Goal: Task Accomplishment & Management: Use online tool/utility

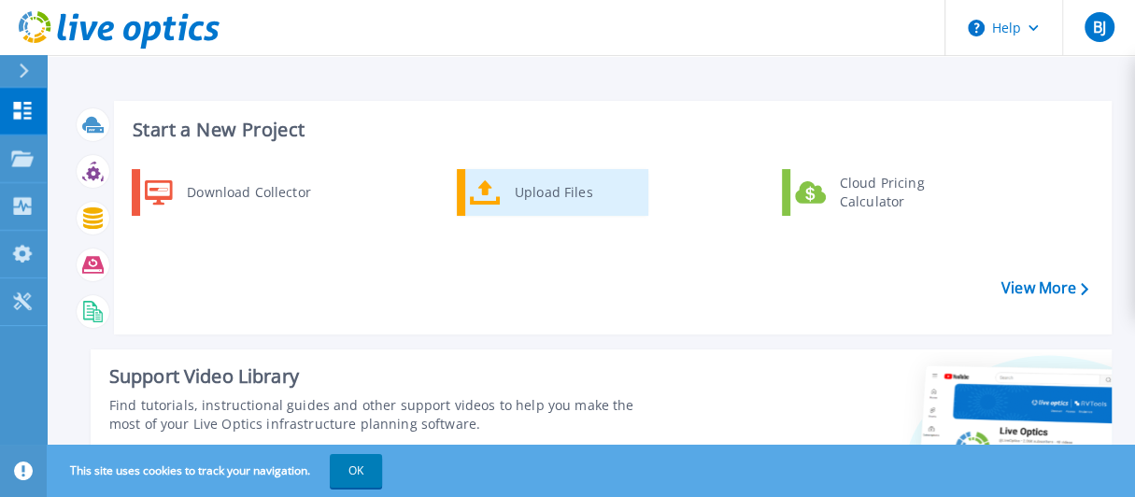
click at [493, 186] on icon at bounding box center [485, 192] width 31 height 27
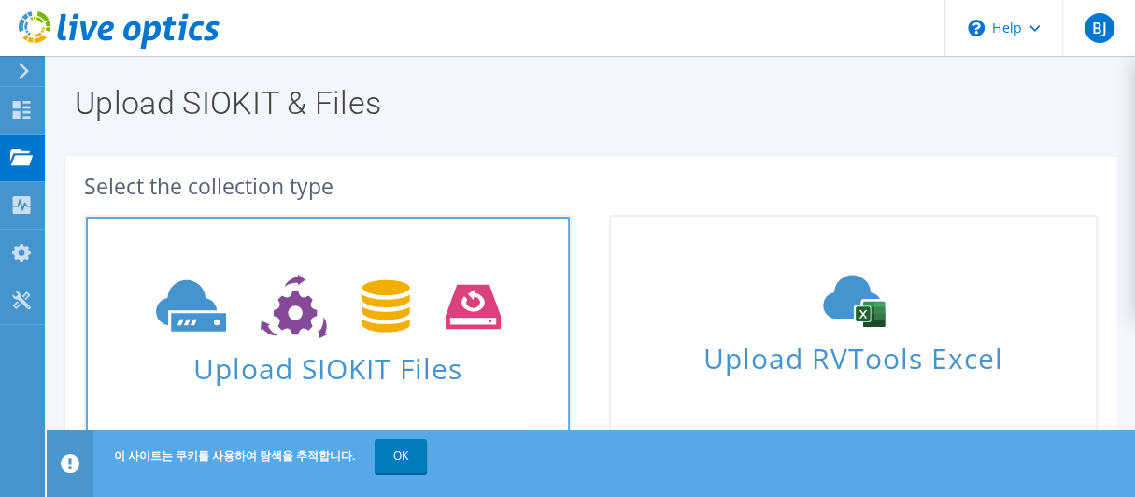
click at [350, 249] on link "Upload SIOKIT Files" at bounding box center [328, 324] width 488 height 219
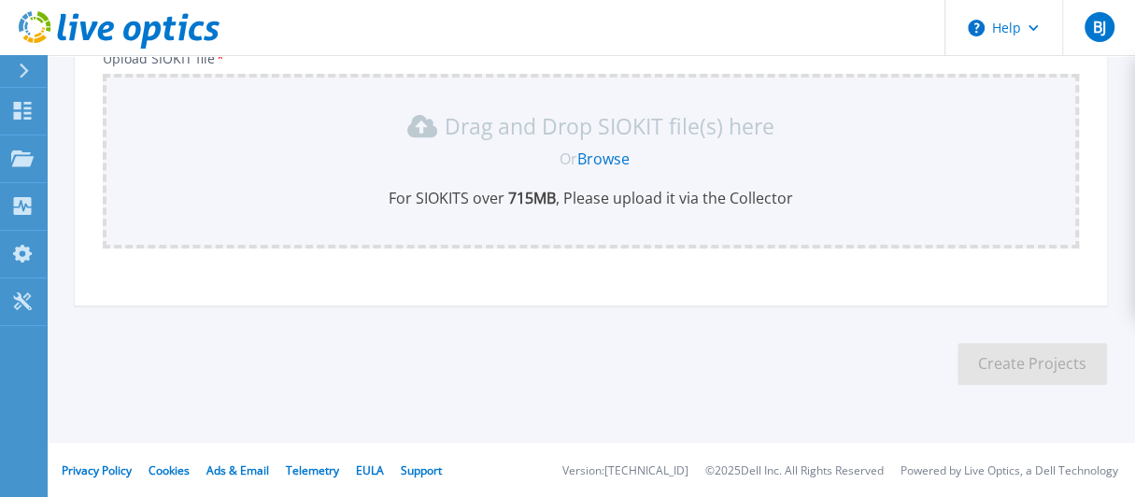
scroll to position [246, 0]
click at [505, 131] on p "Drag and Drop SIOKIT file(s) here" at bounding box center [610, 126] width 330 height 19
click at [629, 129] on p "Drag and Drop SIOKIT file(s) here" at bounding box center [610, 126] width 330 height 19
click at [618, 154] on link "Browse" at bounding box center [603, 159] width 52 height 21
click at [106, 323] on section "Upload SIOKIT You may upload multiple SIOKIT files at the same time. All the Op…" at bounding box center [591, 118] width 1088 height 618
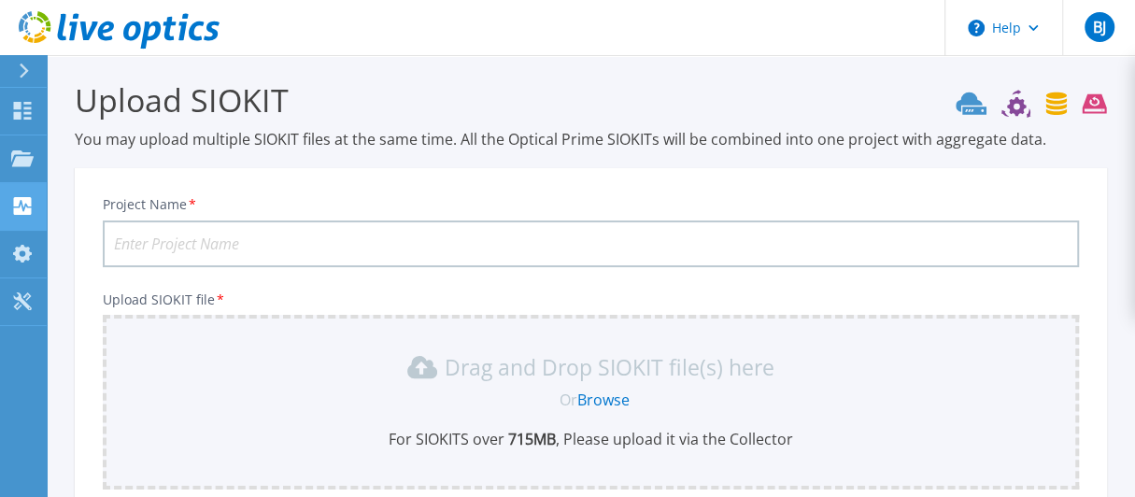
scroll to position [0, 0]
